Goal: Information Seeking & Learning: Find specific fact

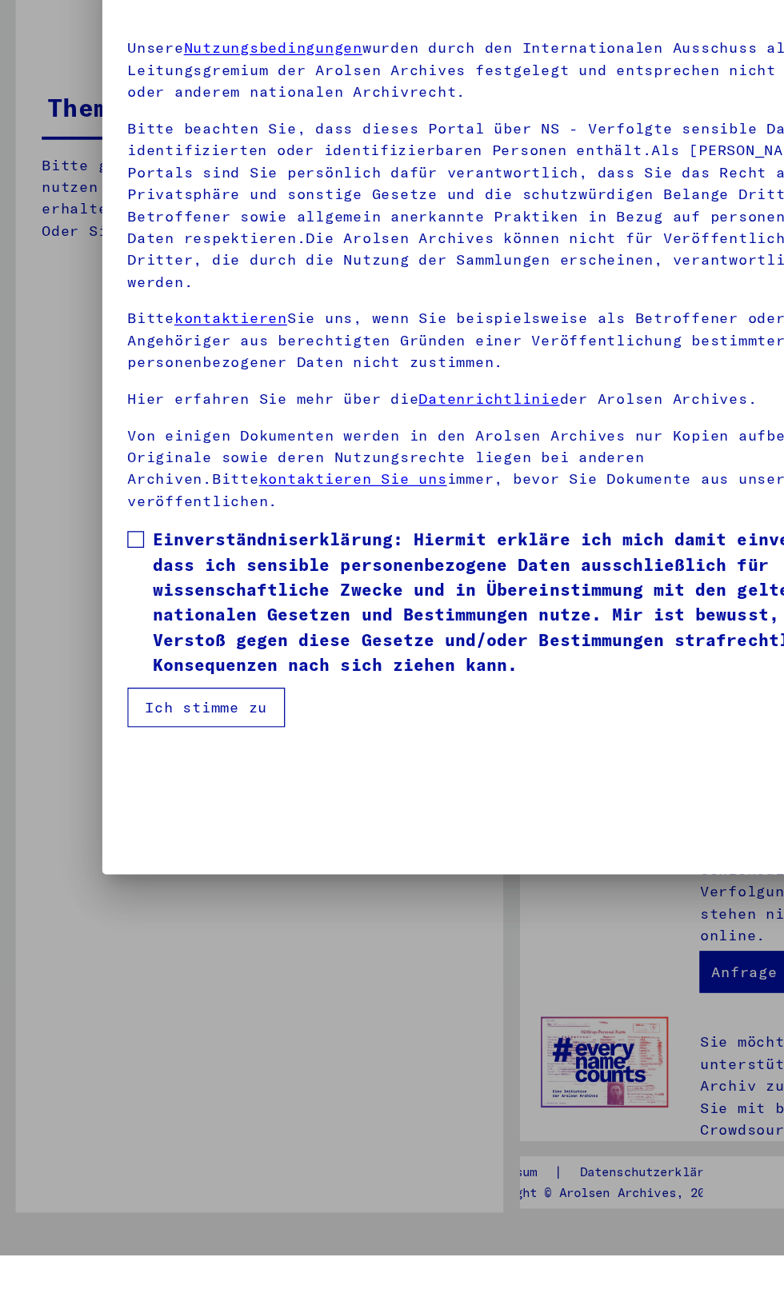
scroll to position [337, 0]
click at [76, 964] on div at bounding box center [392, 648] width 784 height 1297
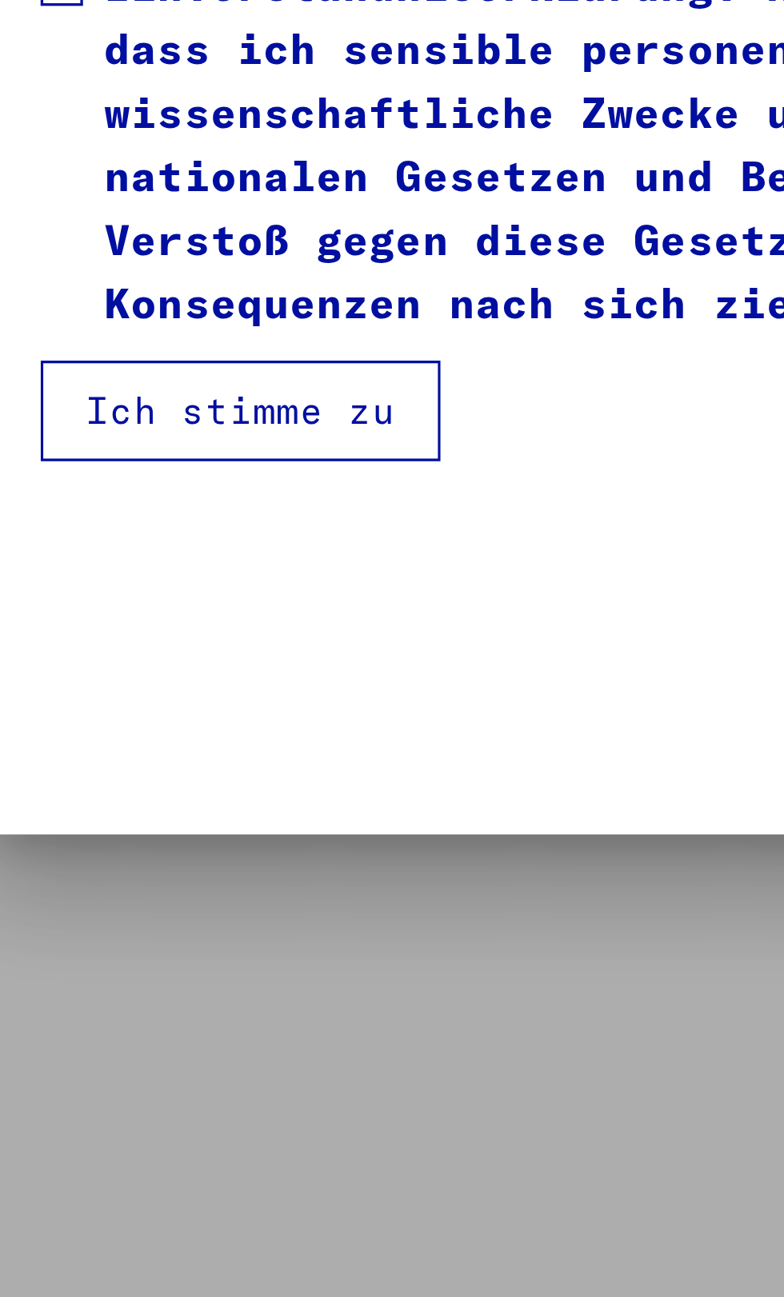
click at [99, 755] on span at bounding box center [104, 748] width 13 height 13
click at [117, 892] on button "Ich stimme zu" at bounding box center [158, 877] width 121 height 30
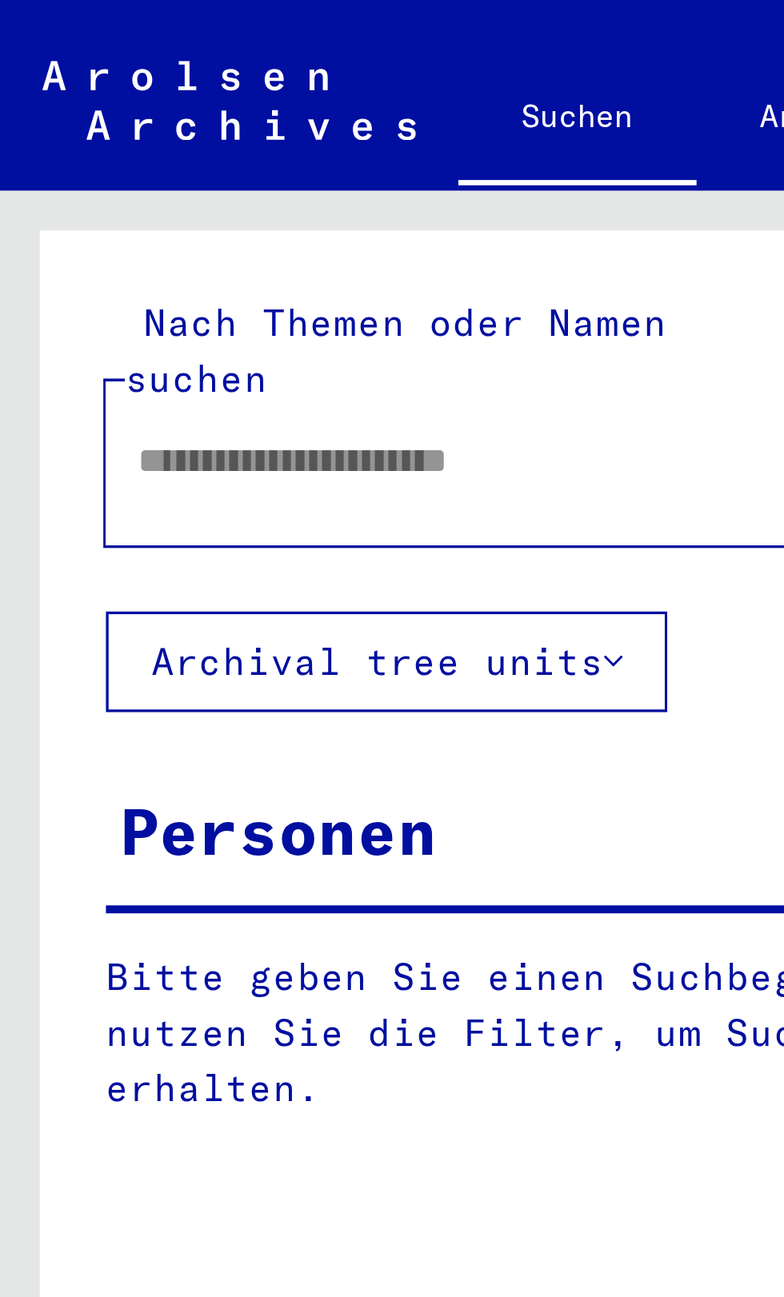
click at [46, 131] on input "text" at bounding box center [144, 139] width 205 height 17
type input "*"
type input "**********"
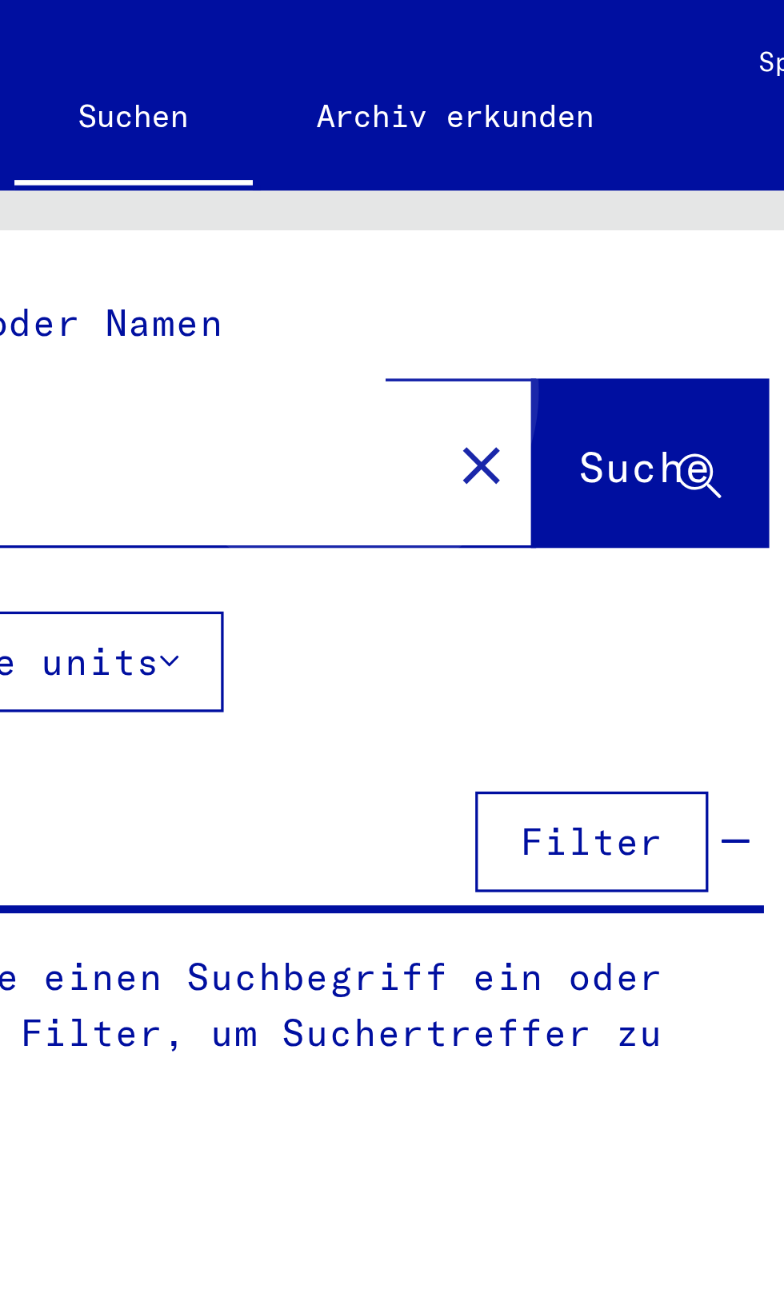
type input "**********"
click at [309, 133] on span "Suche" at bounding box center [329, 141] width 40 height 16
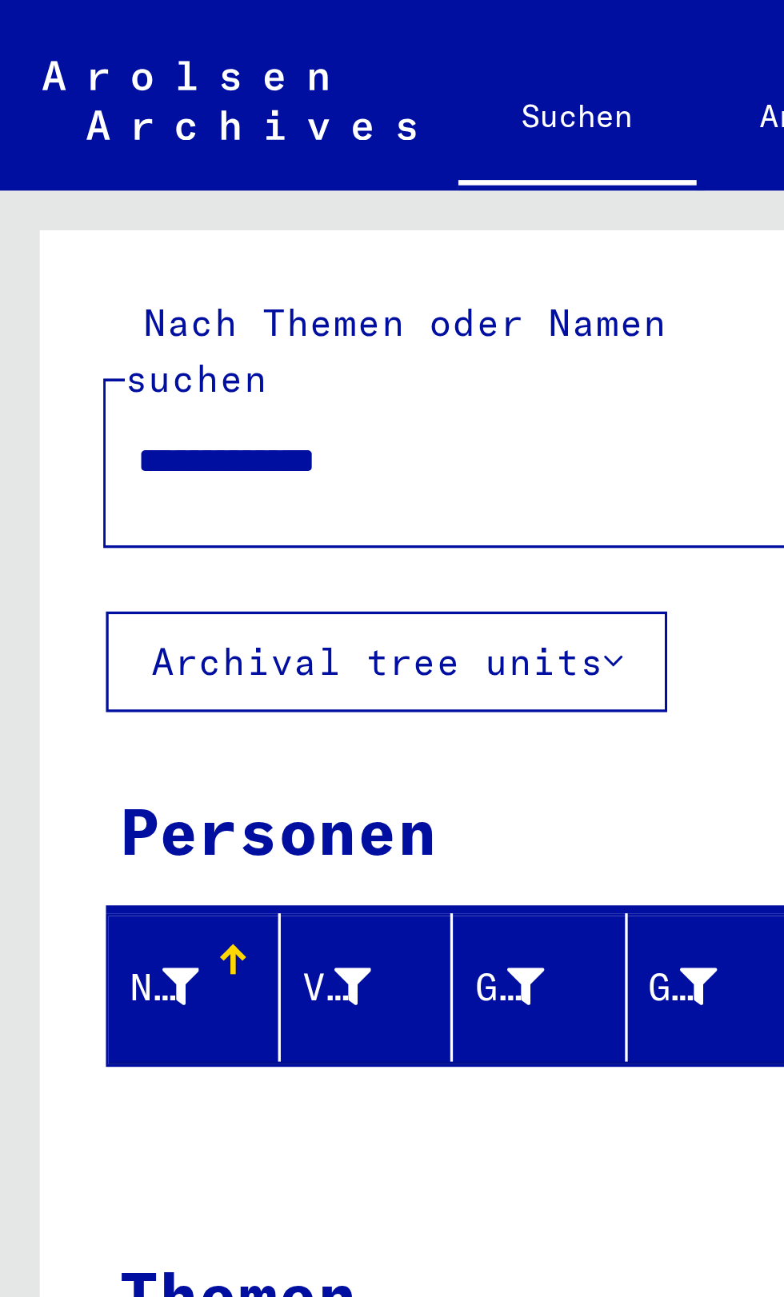
click at [63, 185] on button "Archival tree units" at bounding box center [117, 200] width 170 height 30
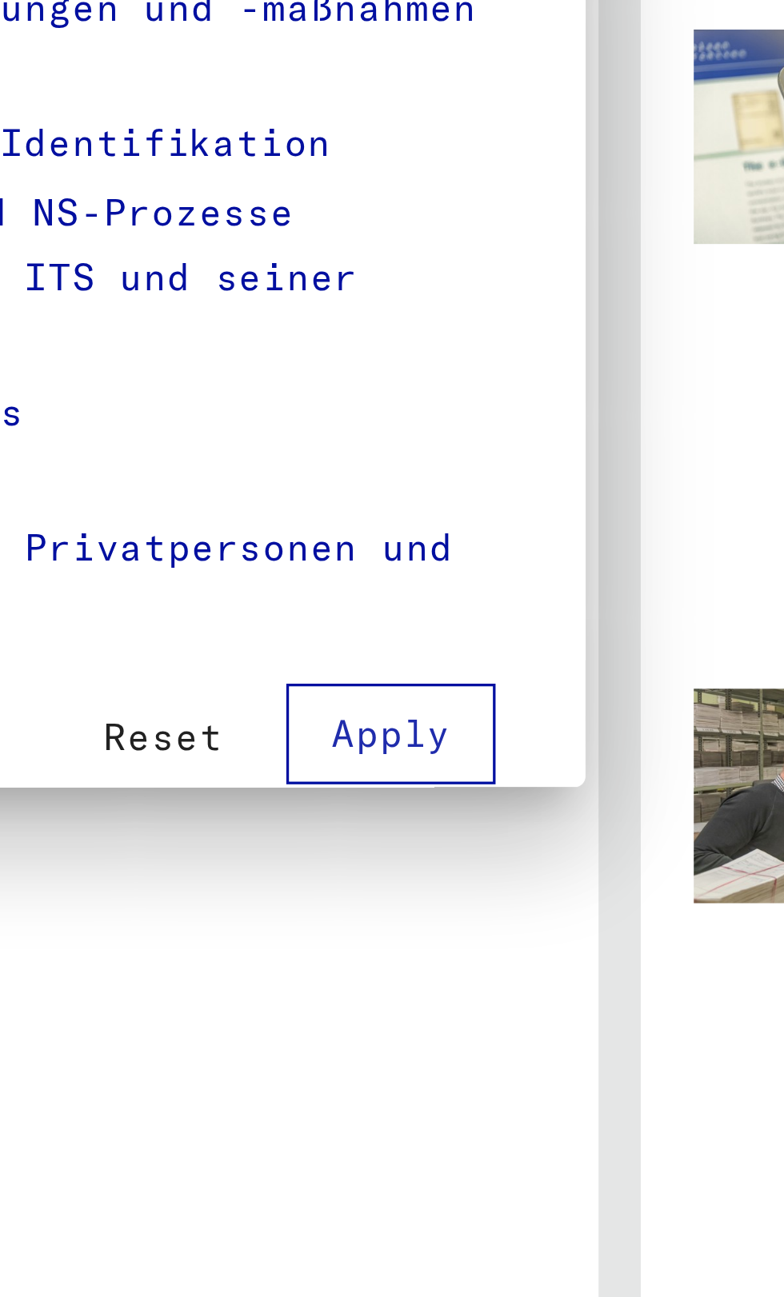
scroll to position [198, 0]
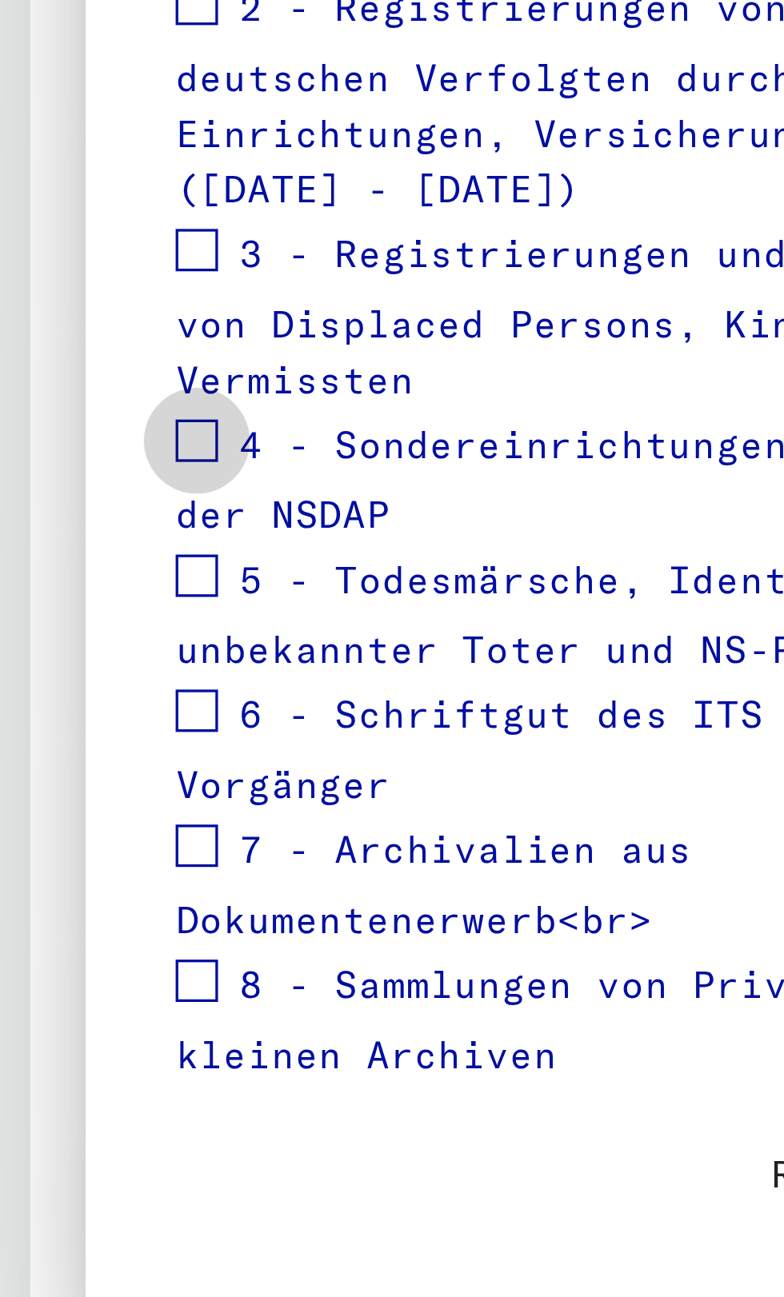
click at [58, 654] on span at bounding box center [62, 647] width 13 height 13
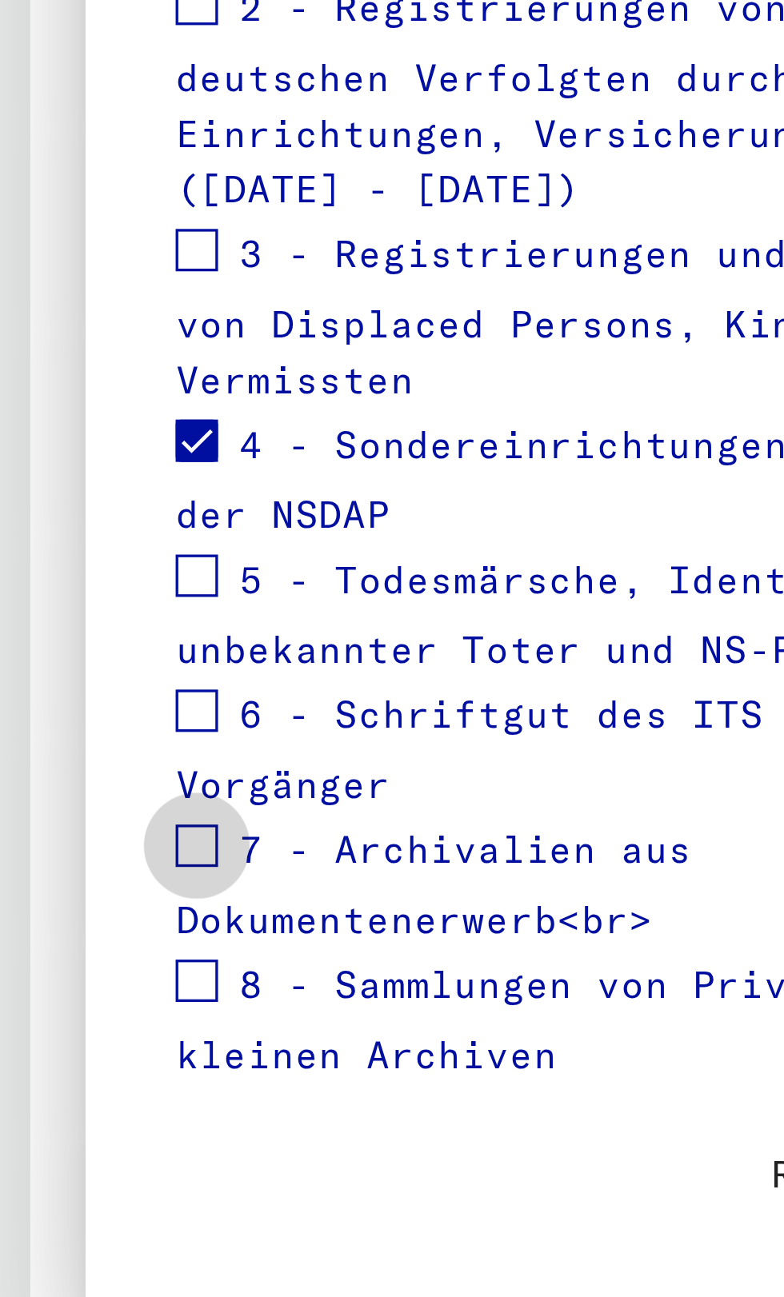
click at [57, 776] on span at bounding box center [62, 770] width 13 height 13
click at [56, 816] on span at bounding box center [62, 810] width 13 height 13
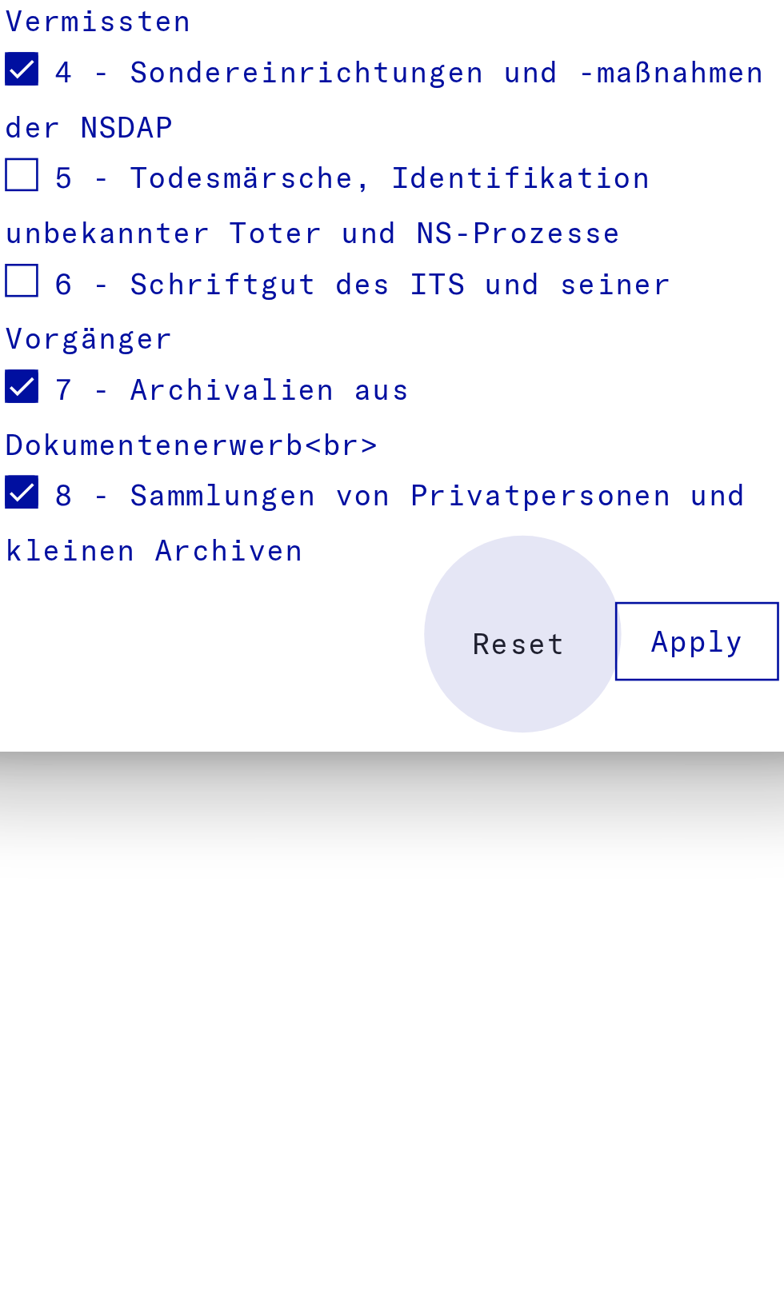
scroll to position [104, 0]
click at [309, 884] on button "Apply" at bounding box center [322, 868] width 63 height 30
